Goal: Transaction & Acquisition: Purchase product/service

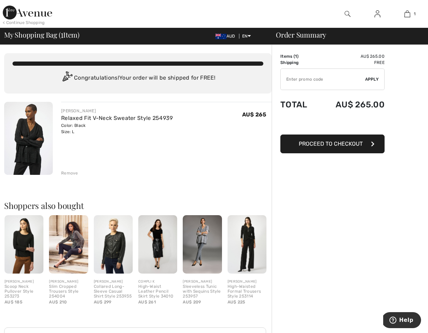
click at [316, 81] on input "TEXT" at bounding box center [323, 79] width 84 height 21
paste input "NEW15"
type input "NEW15"
click at [373, 77] on span "Apply" at bounding box center [372, 79] width 14 height 6
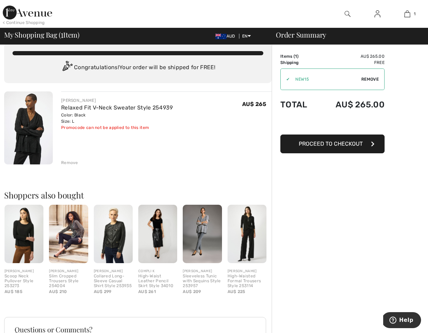
scroll to position [10, 0]
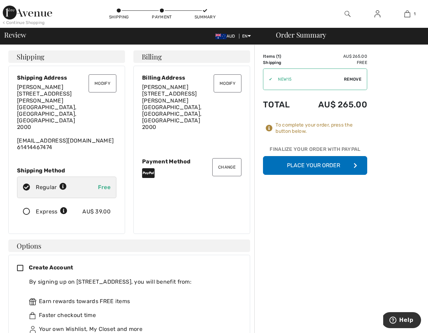
click at [307, 168] on button "Place Your Order" at bounding box center [315, 165] width 104 height 19
